Goal: Information Seeking & Learning: Learn about a topic

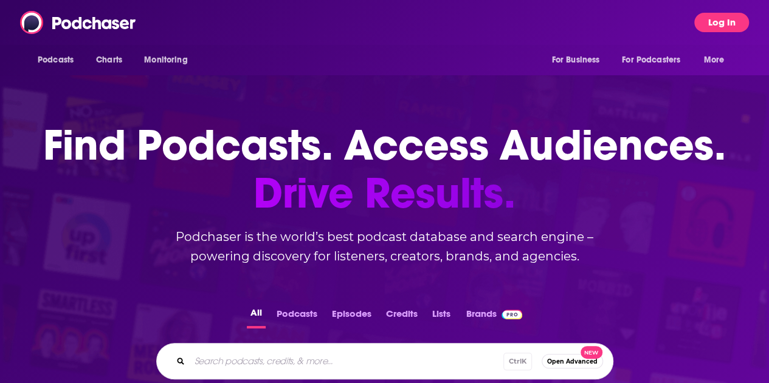
click at [728, 13] on button "Log In" at bounding box center [721, 22] width 55 height 19
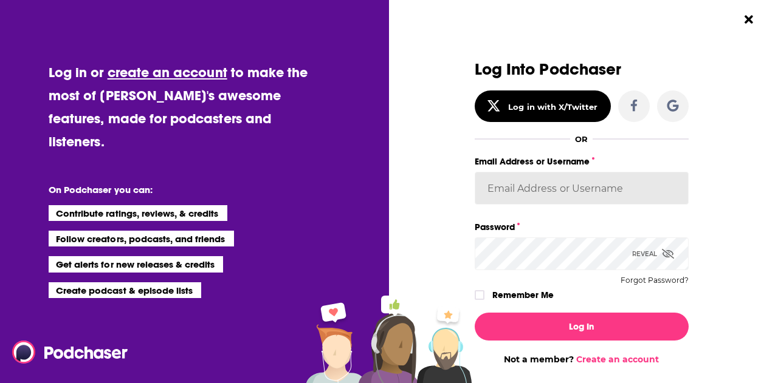
click at [531, 193] on input "Email Address or Username" at bounding box center [582, 188] width 214 height 33
click at [510, 194] on input "Email Address or Username" at bounding box center [582, 188] width 214 height 33
type input "[PERSON_NAME][EMAIL_ADDRESS][PERSON_NAME][PERSON_NAME][DOMAIN_NAME]"
click at [475, 313] on button "Log In" at bounding box center [582, 327] width 214 height 28
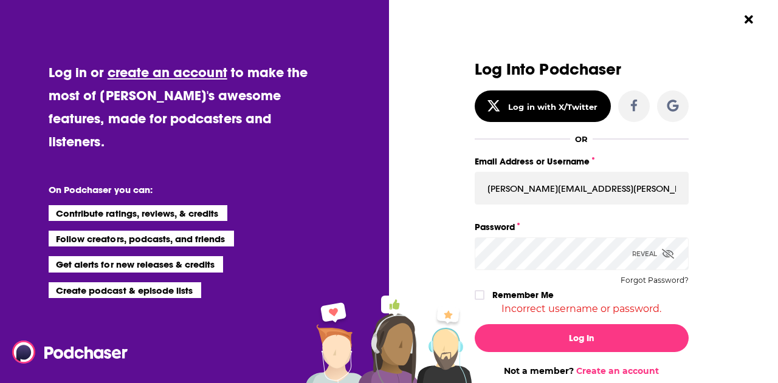
click at [475, 325] on button "Log In" at bounding box center [582, 339] width 214 height 28
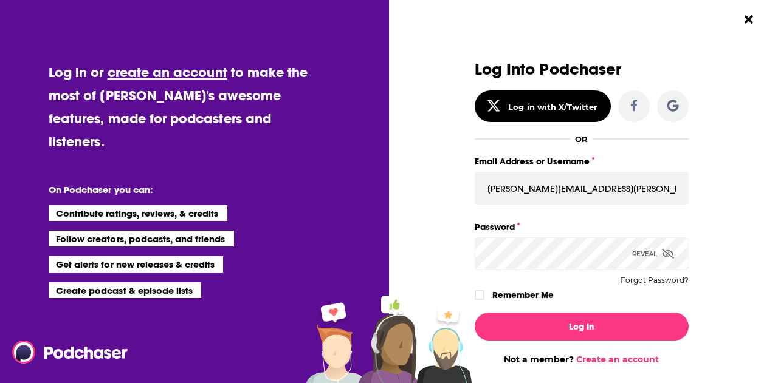
click at [475, 313] on button "Log In" at bounding box center [582, 327] width 214 height 28
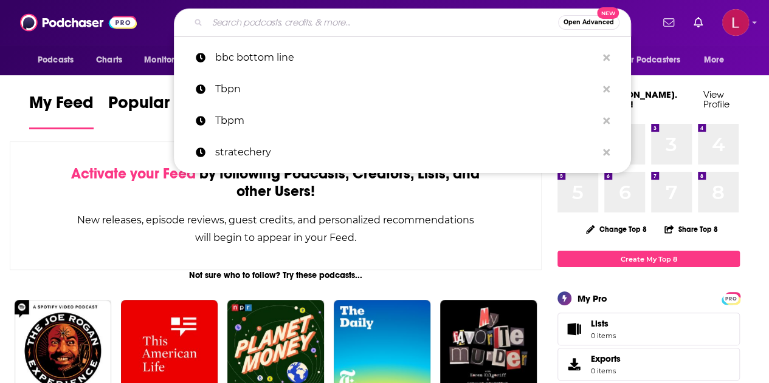
click at [421, 24] on input "Search podcasts, credits, & more..." at bounding box center [382, 22] width 351 height 19
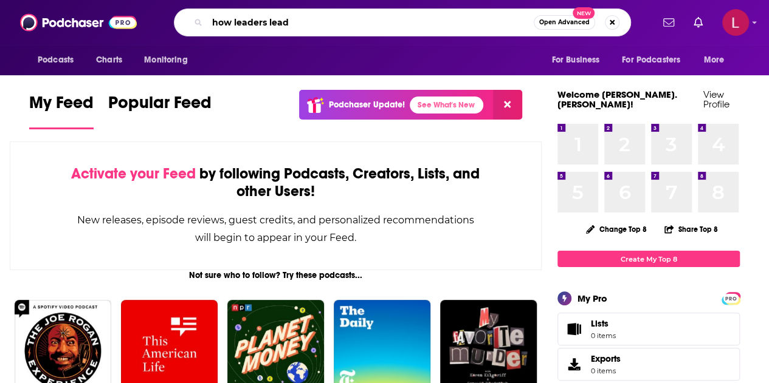
type input "how leaders lead"
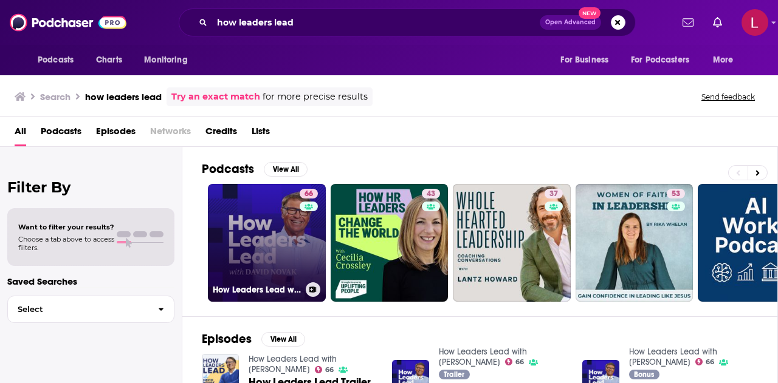
click at [230, 231] on link "66 How Leaders Lead with [PERSON_NAME]" at bounding box center [267, 243] width 118 height 118
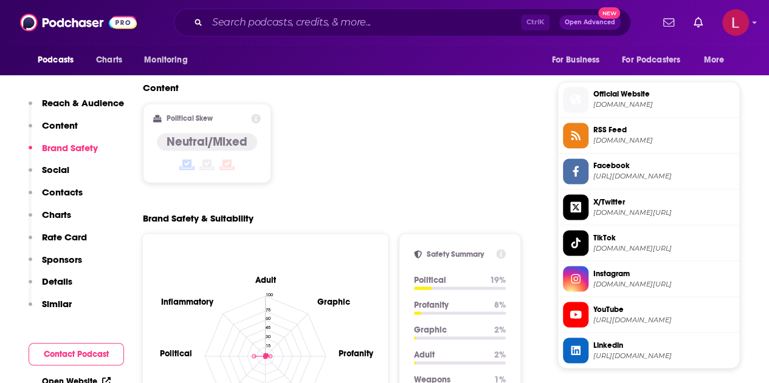
scroll to position [950, 0]
click at [224, 32] on div "Ctrl K Open Advanced New" at bounding box center [402, 23] width 457 height 28
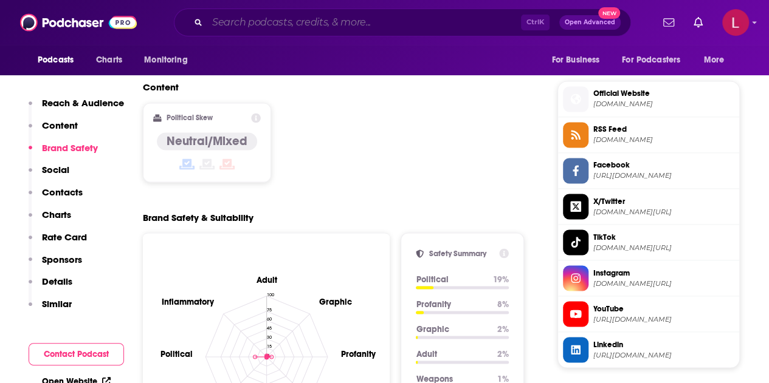
click at [226, 30] on input "Search podcasts, credits, & more..." at bounding box center [364, 22] width 314 height 19
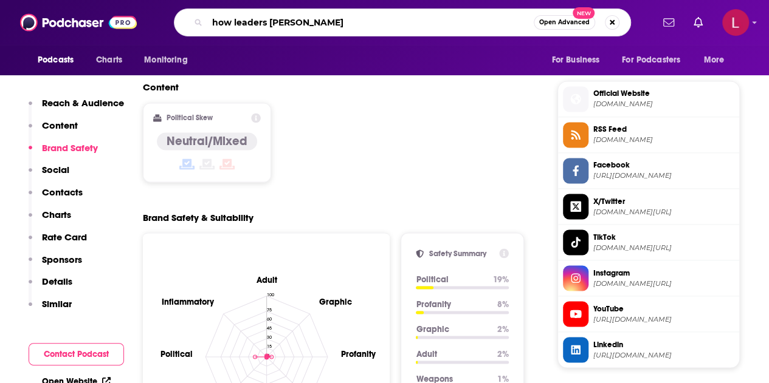
type input "how leaders lead"
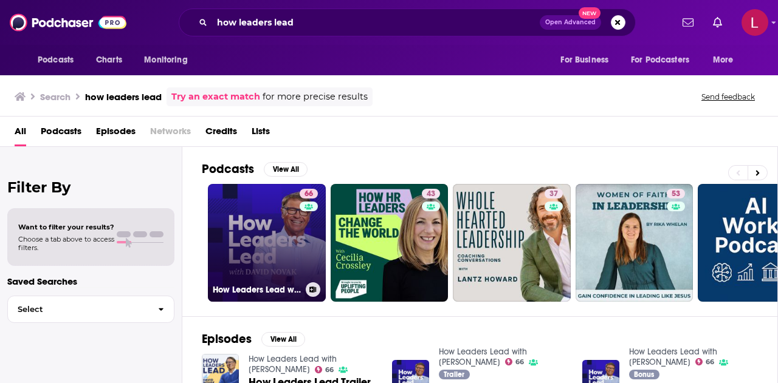
click at [250, 213] on link "66 How Leaders Lead with [PERSON_NAME]" at bounding box center [267, 243] width 118 height 118
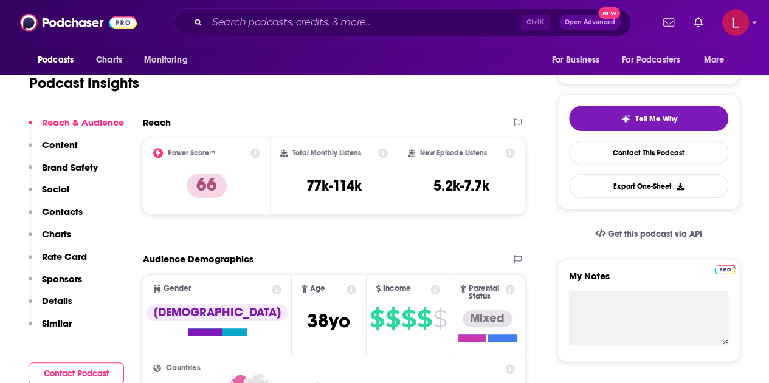
scroll to position [58, 0]
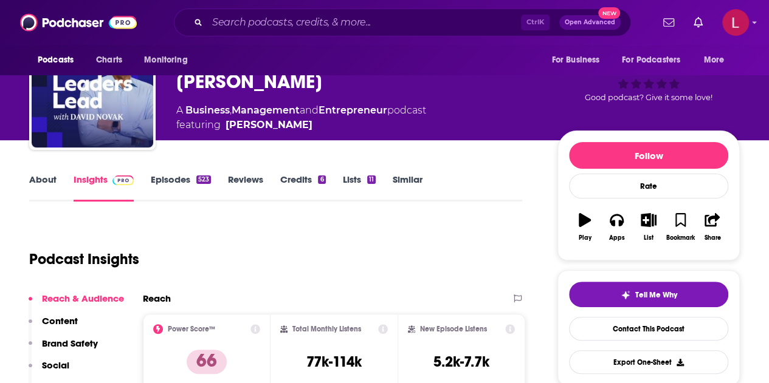
click at [39, 182] on link "About" at bounding box center [42, 188] width 27 height 28
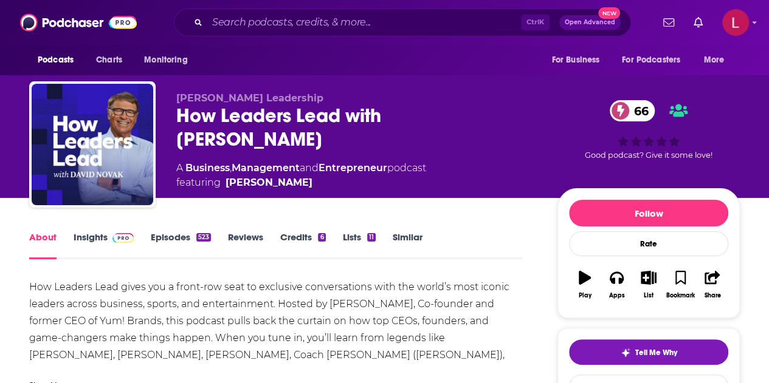
scroll to position [82, 0]
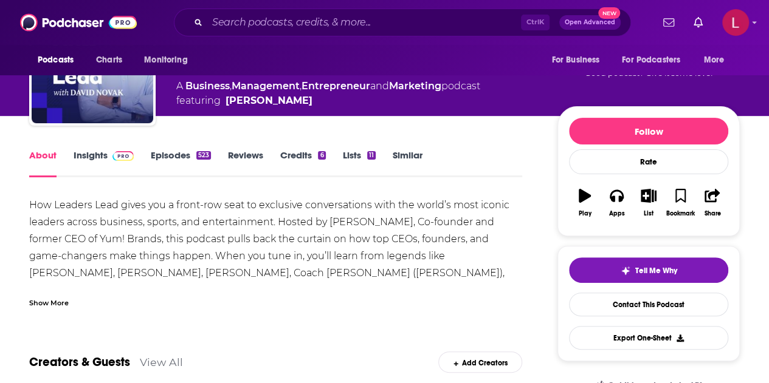
click at [47, 301] on div "Show More" at bounding box center [49, 303] width 40 height 12
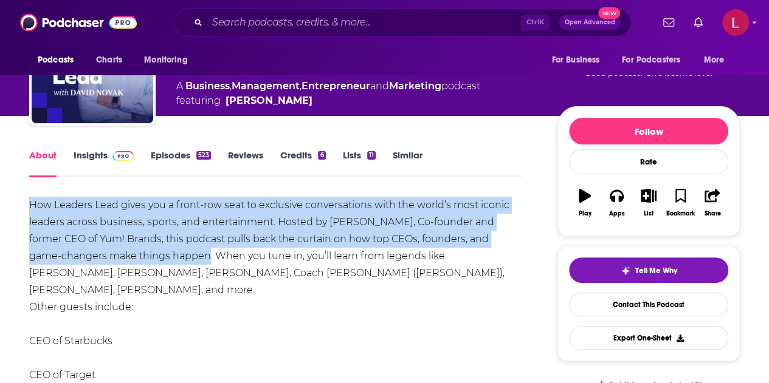
drag, startPoint x: 27, startPoint y: 201, endPoint x: 184, endPoint y: 261, distance: 167.9
copy div "How Leaders Lead gives you a front-row seat to exclusive conversations with the…"
click at [179, 232] on div "How Leaders Lead gives you a front-row seat to exclusive conversations with the…" at bounding box center [275, 367] width 493 height 340
drag, startPoint x: 29, startPoint y: 199, endPoint x: 181, endPoint y: 258, distance: 163.2
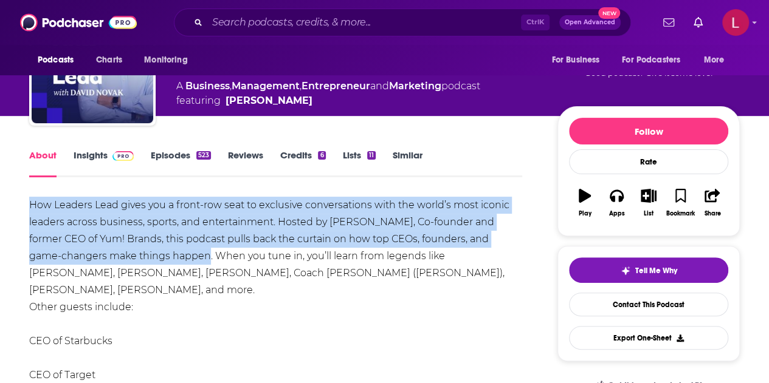
click at [181, 258] on div "How Leaders Lead gives you a front-row seat to exclusive conversations with the…" at bounding box center [275, 367] width 493 height 340
copy div "How Leaders Lead gives you a front-row seat to exclusive conversations with the…"
click at [105, 253] on div "How Leaders Lead gives you a front-row seat to exclusive conversations with the…" at bounding box center [275, 367] width 493 height 340
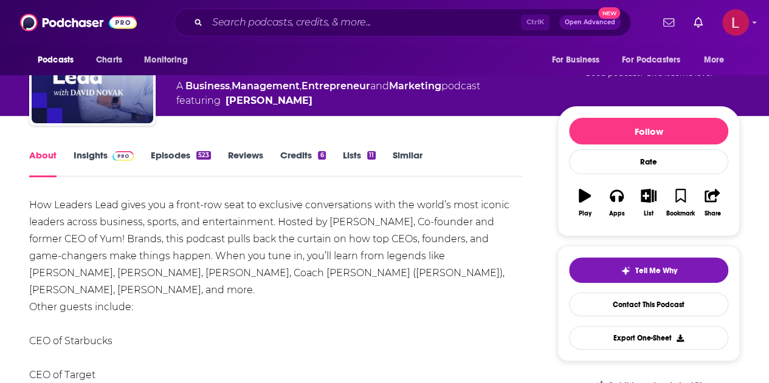
click at [106, 154] on link "Insights" at bounding box center [104, 163] width 60 height 28
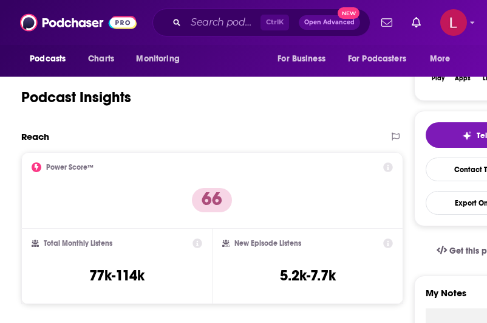
scroll to position [207, 0]
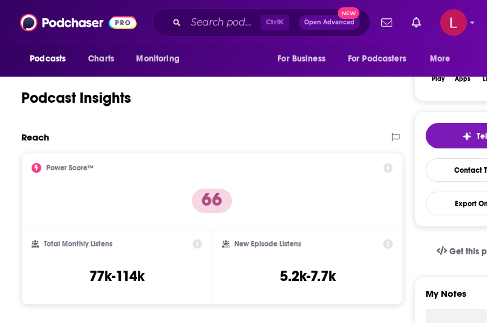
click at [235, 89] on div "Podcast Insights" at bounding box center [202, 91] width 362 height 62
